Goal: Entertainment & Leisure: Consume media (video, audio)

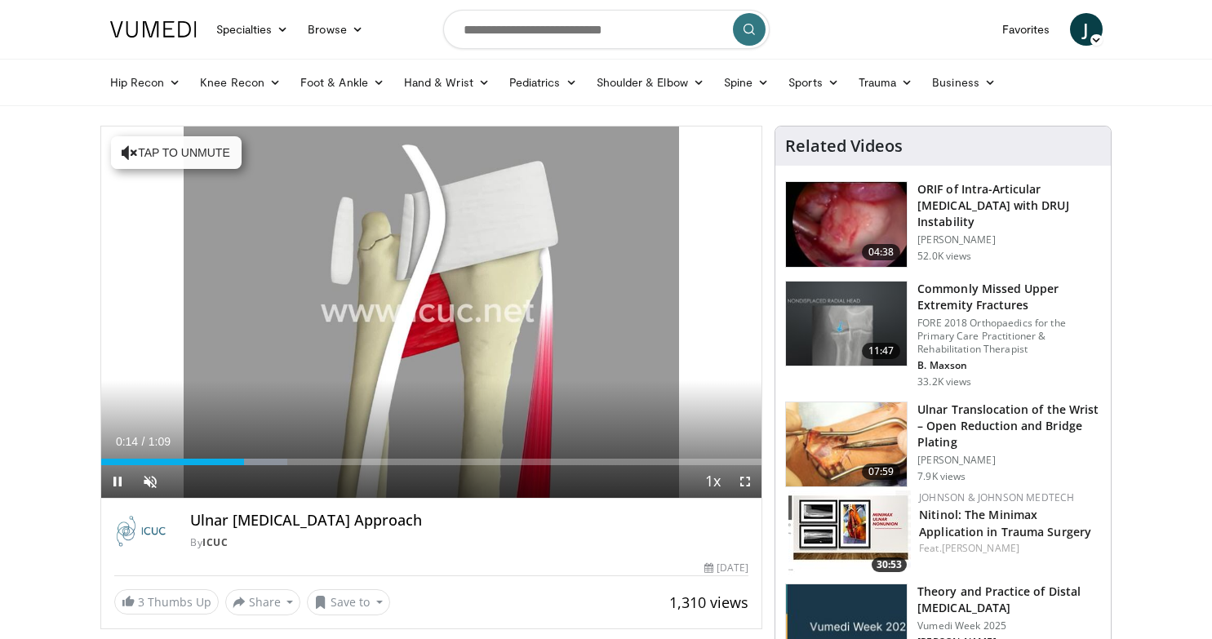
click at [747, 482] on span "Video Player" at bounding box center [745, 481] width 33 height 33
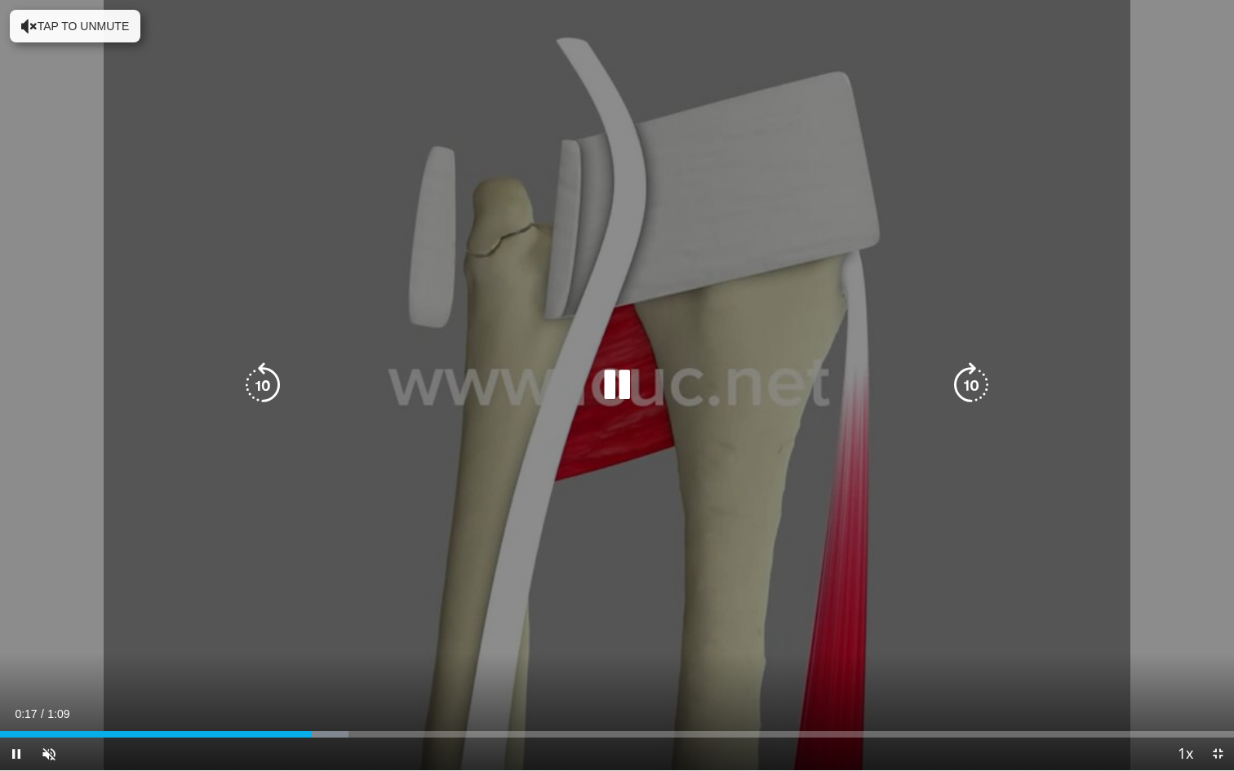
click at [976, 386] on icon "Video Player" at bounding box center [971, 385] width 46 height 46
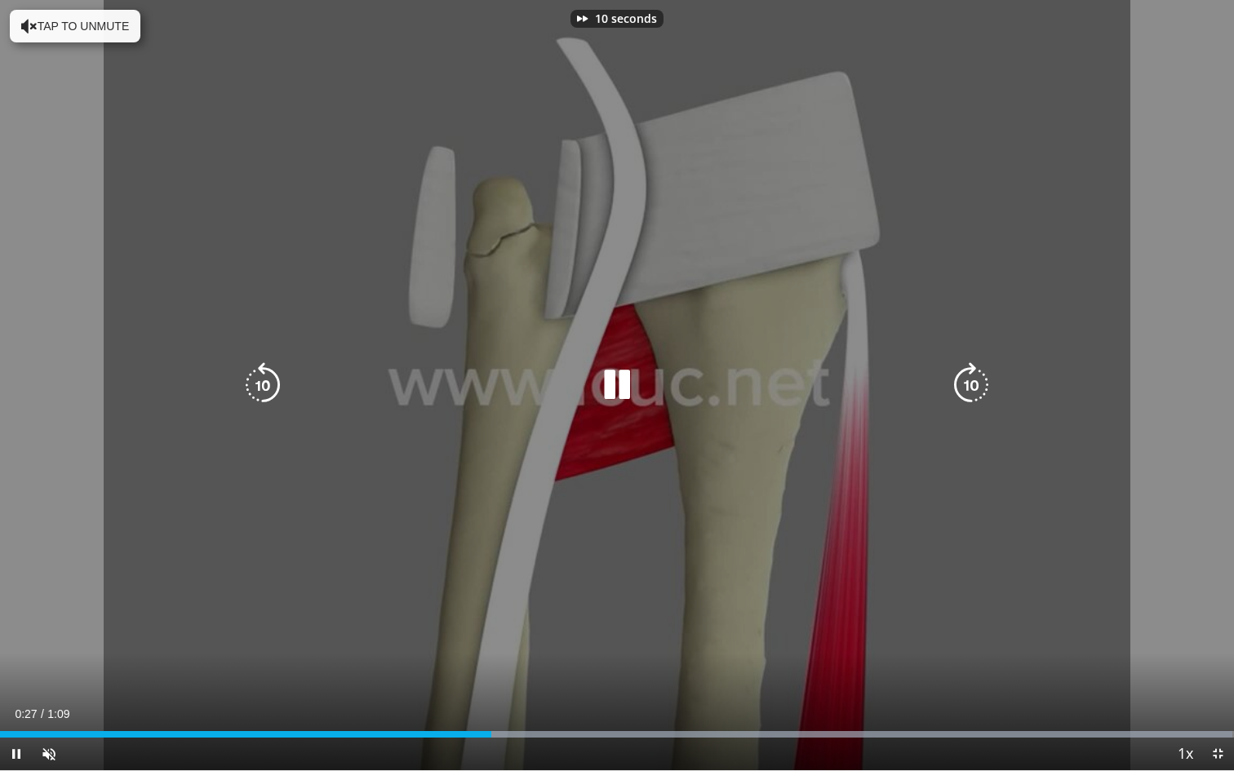
click at [976, 386] on icon "Video Player" at bounding box center [971, 385] width 46 height 46
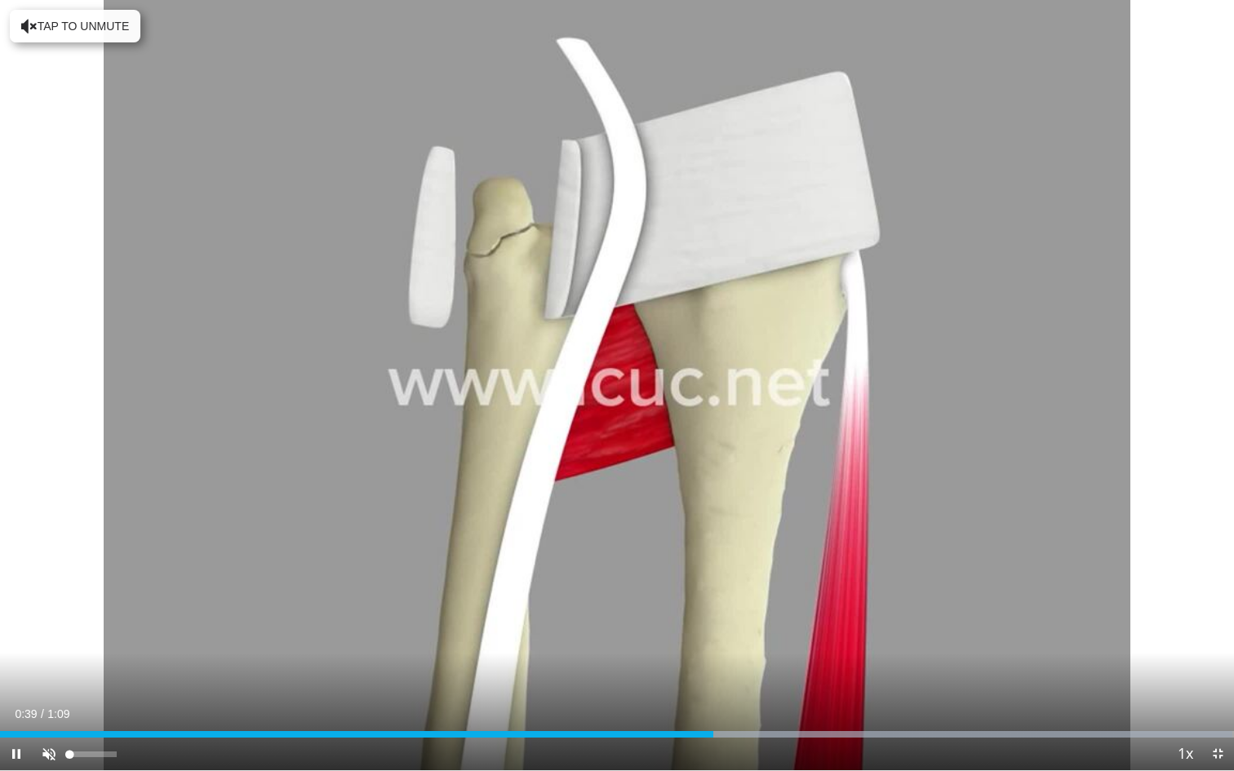
click at [47, 638] on span "Video Player" at bounding box center [49, 754] width 33 height 33
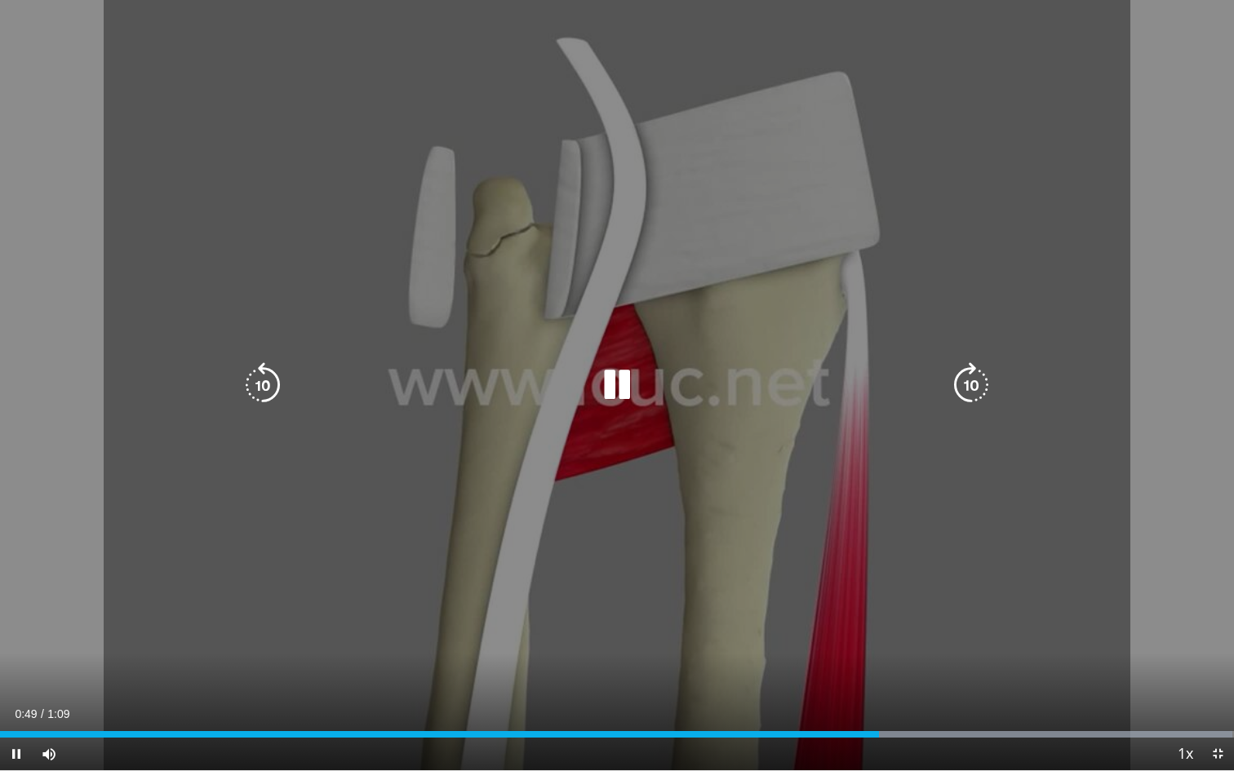
click at [693, 542] on div "20 seconds Tap to unmute" at bounding box center [617, 385] width 1234 height 770
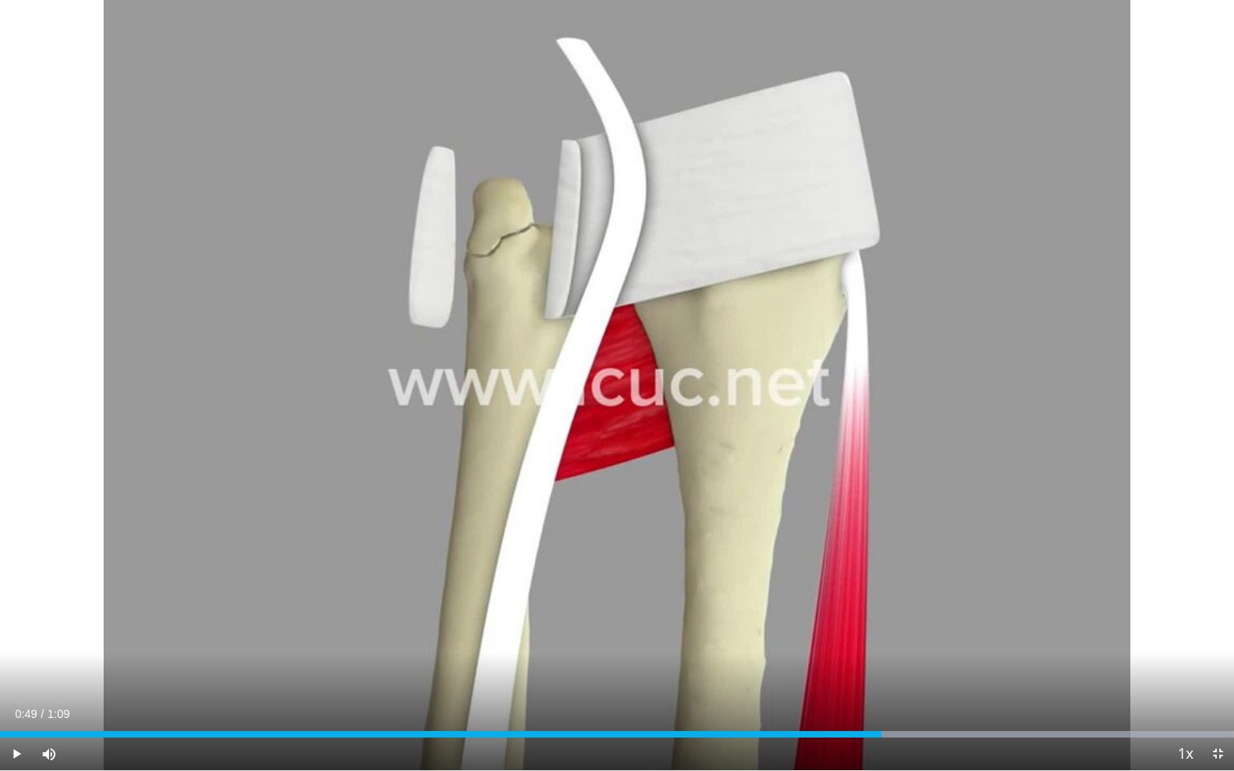
click at [693, 542] on div "20 seconds Tap to unmute" at bounding box center [617, 385] width 1234 height 770
